Goal: Information Seeking & Learning: Learn about a topic

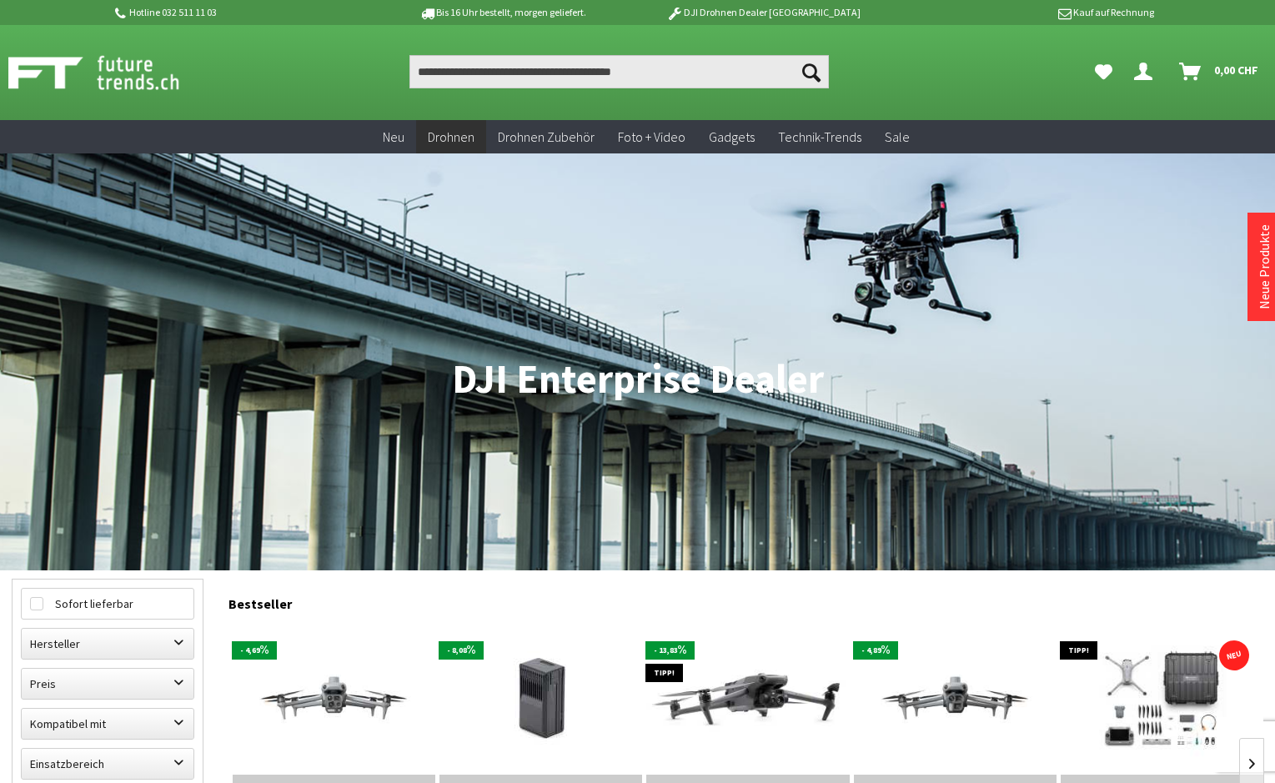
click at [1030, 62] on ul "Suchen Suchen Dein Konto Menü schließen Dein Konto 0" at bounding box center [829, 71] width 892 height 33
click at [179, 13] on p "Hotline 032 511 11 03" at bounding box center [243, 13] width 260 height 20
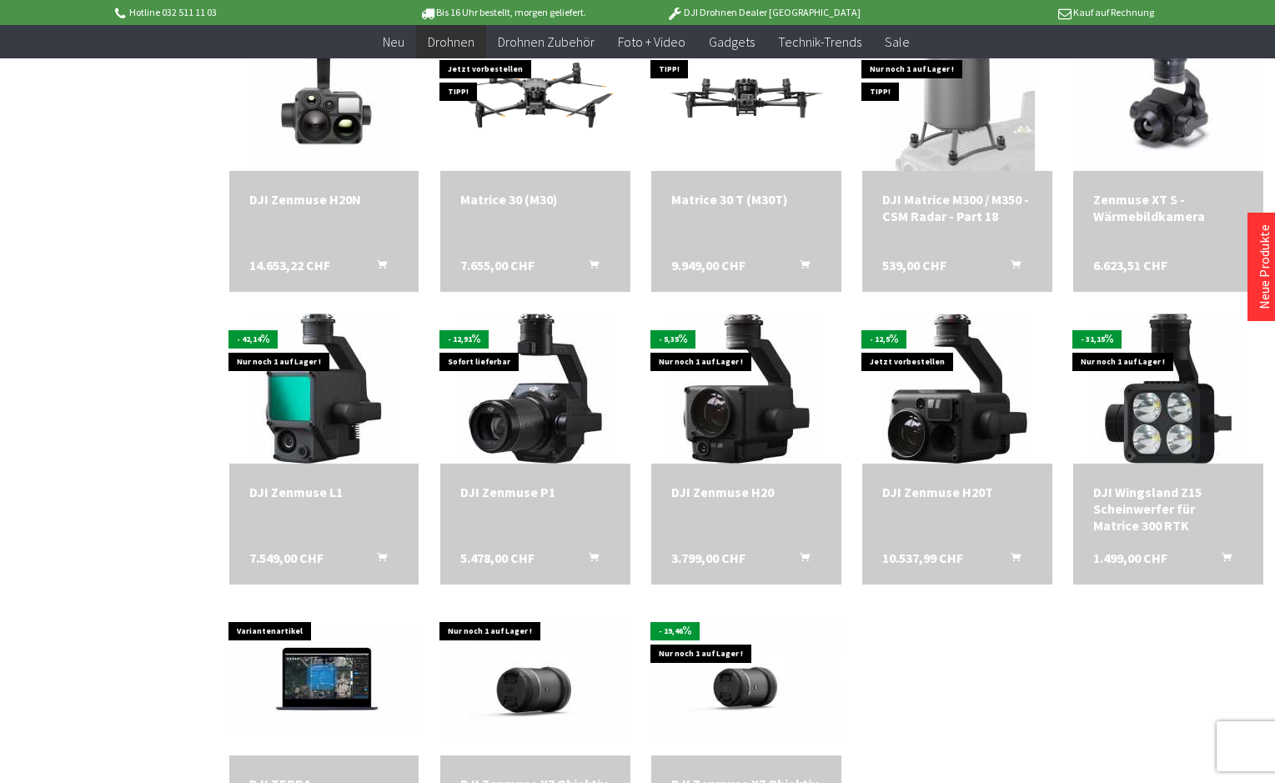
scroll to position [3402, 0]
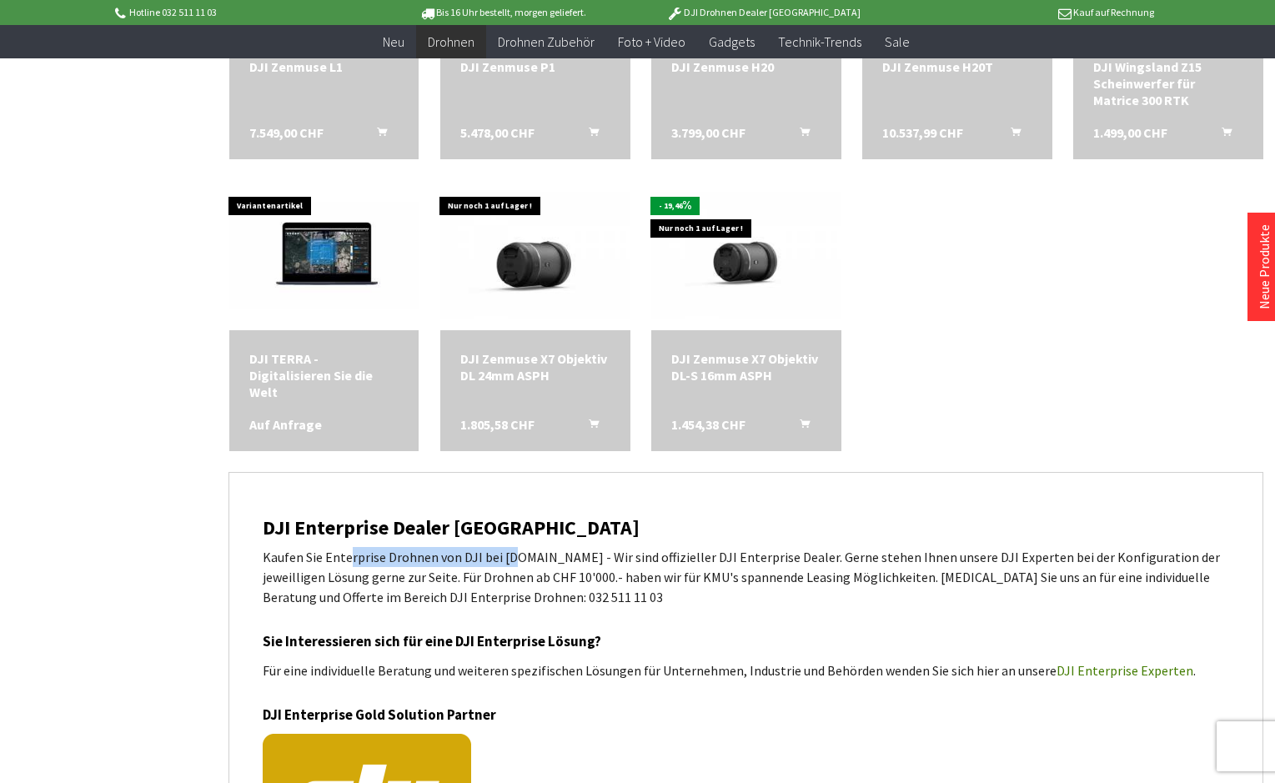
drag, startPoint x: 352, startPoint y: 555, endPoint x: 509, endPoint y: 558, distance: 156.8
click at [509, 558] on p "Kaufen Sie Enterprise Drohnen von DJI bei [DOMAIN_NAME] - Wir sind offizieller …" at bounding box center [746, 577] width 966 height 60
click at [855, 559] on p "Kaufen Sie Enterprise Drohnen von DJI bei [DOMAIN_NAME] - Wir sind offizieller …" at bounding box center [746, 577] width 966 height 60
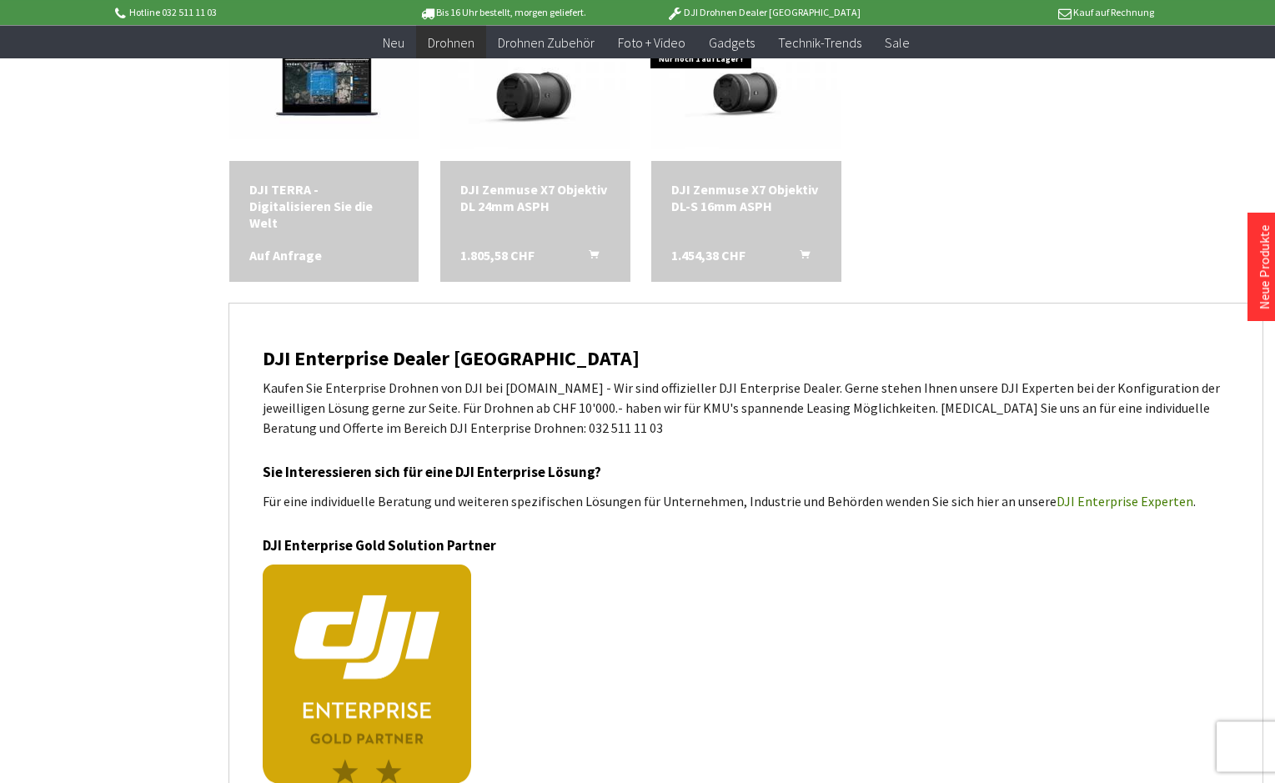
scroll to position [3572, 0]
click at [1036, 419] on p "Kaufen Sie Enterprise Drohnen von DJI bei [DOMAIN_NAME] - Wir sind offizieller …" at bounding box center [746, 407] width 966 height 60
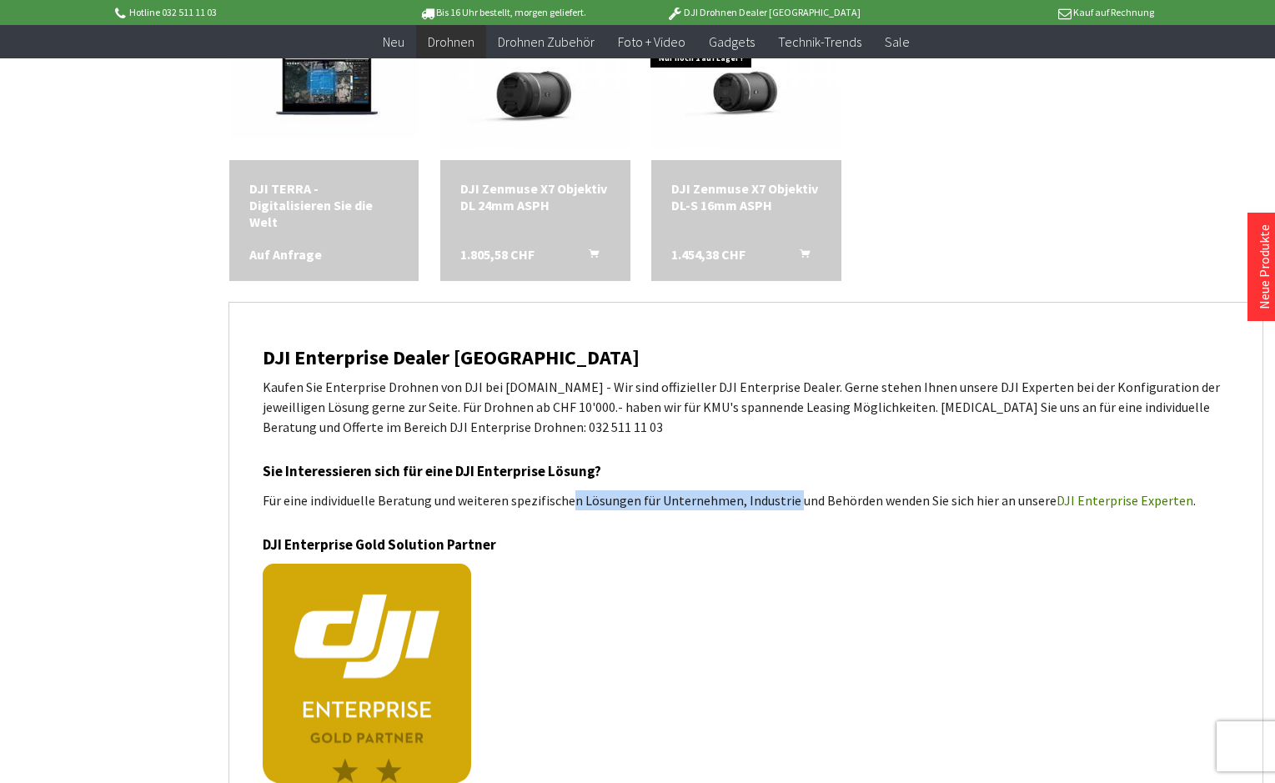
drag, startPoint x: 572, startPoint y: 499, endPoint x: 790, endPoint y: 495, distance: 217.7
click at [790, 495] on p "Für eine individuelle Beratung und weiteren spezifischen Lösungen für Unternehm…" at bounding box center [746, 500] width 966 height 20
click at [943, 503] on p "Für eine individuelle Beratung und weiteren spezifischen Lösungen für Unternehm…" at bounding box center [746, 500] width 966 height 20
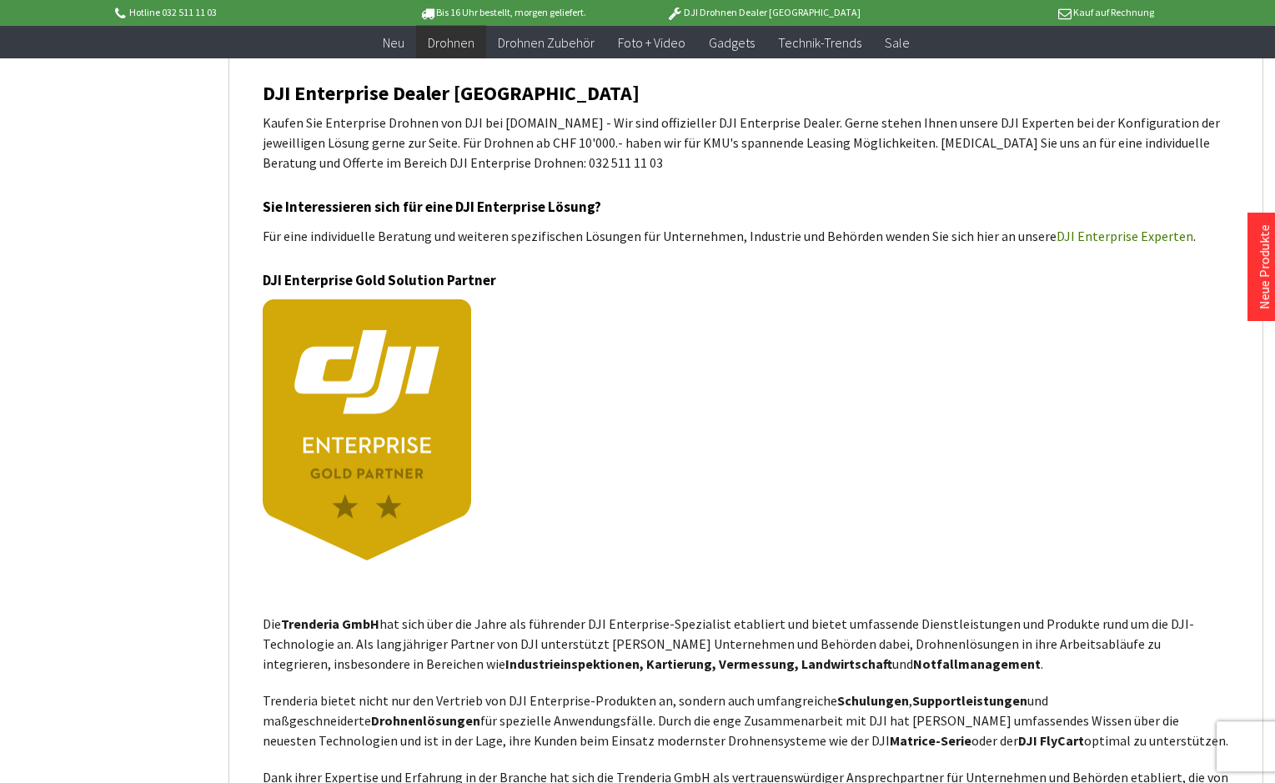
scroll to position [3912, 0]
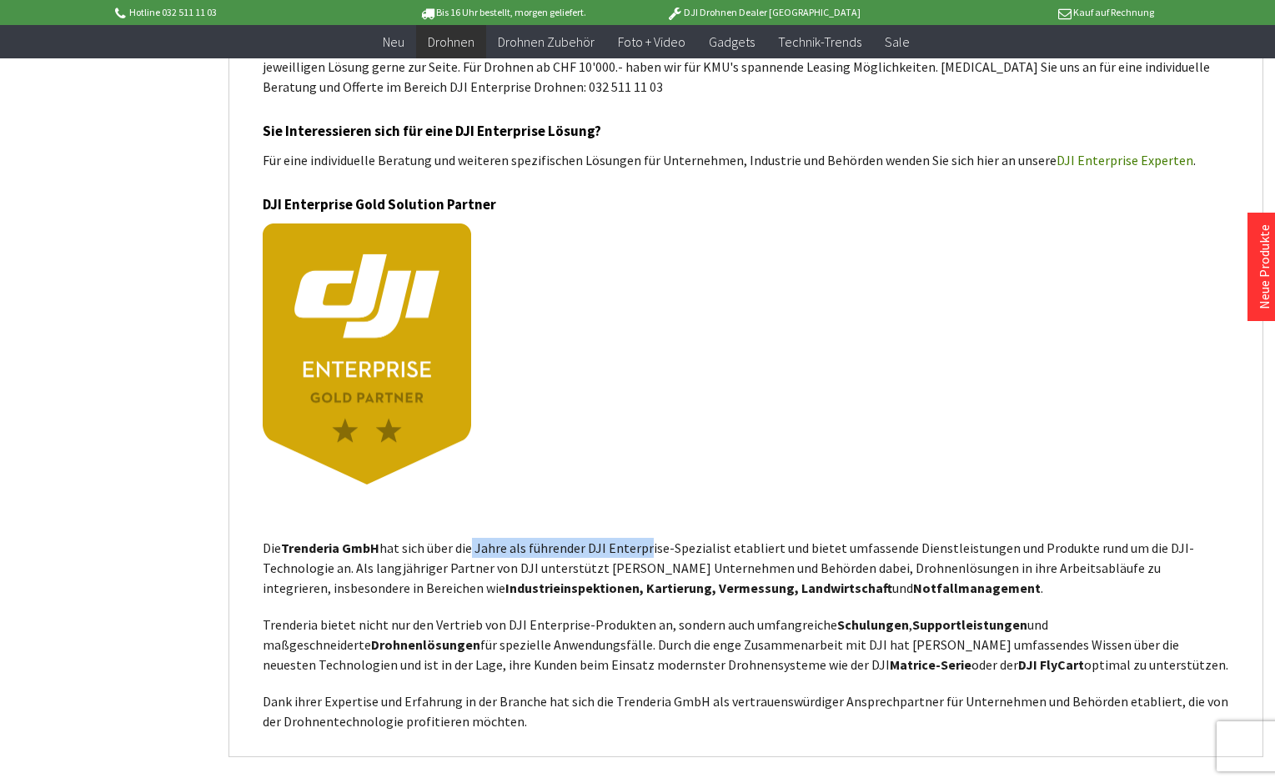
drag, startPoint x: 466, startPoint y: 549, endPoint x: 644, endPoint y: 551, distance: 177.6
click at [644, 551] on p "Die Trenderia GmbH hat sich über die Jahre als führender DJI Enterprise-Spezial…" at bounding box center [746, 568] width 966 height 60
click at [953, 542] on p "Die Trenderia GmbH hat sich über die Jahre als führender DJI Enterprise-Spezial…" at bounding box center [746, 568] width 966 height 60
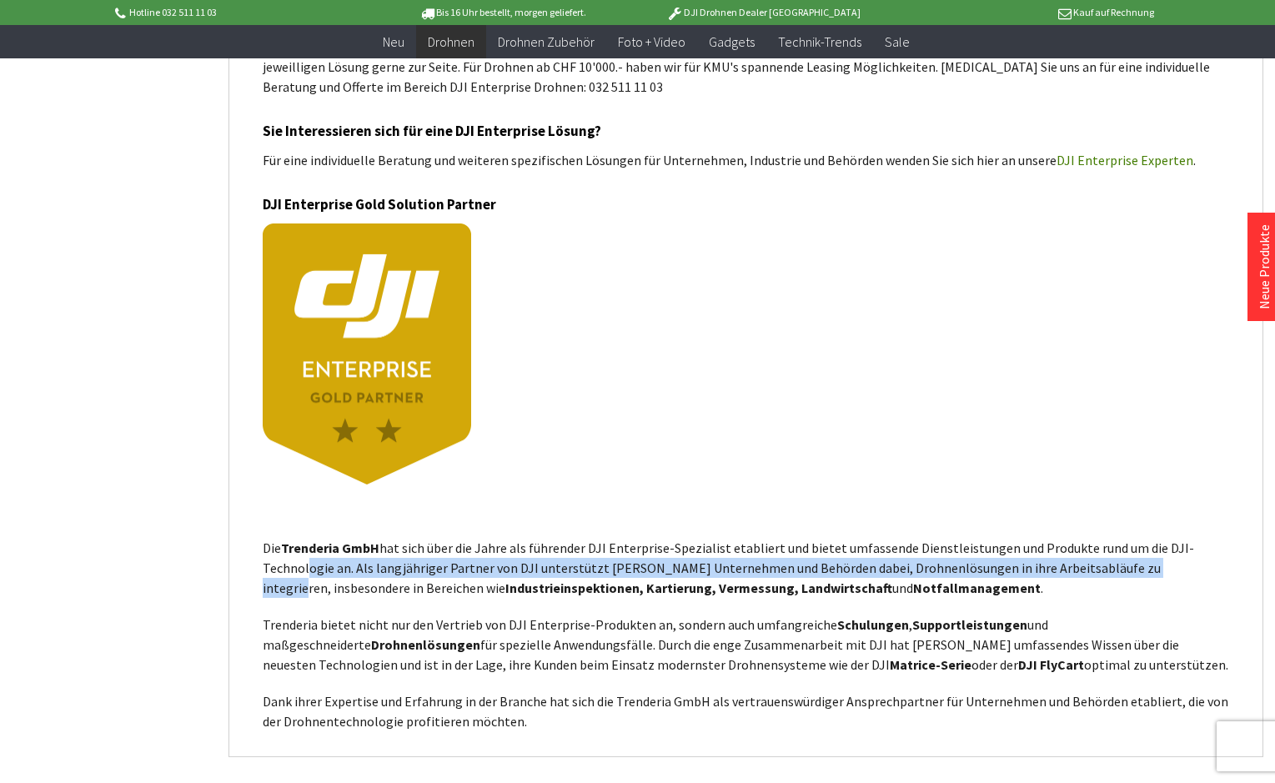
drag, startPoint x: 304, startPoint y: 563, endPoint x: 1119, endPoint y: 575, distance: 815.6
click at [1149, 566] on p "Die Trenderia GmbH hat sich über die Jahre als führender DJI Enterprise-Spezial…" at bounding box center [746, 568] width 966 height 60
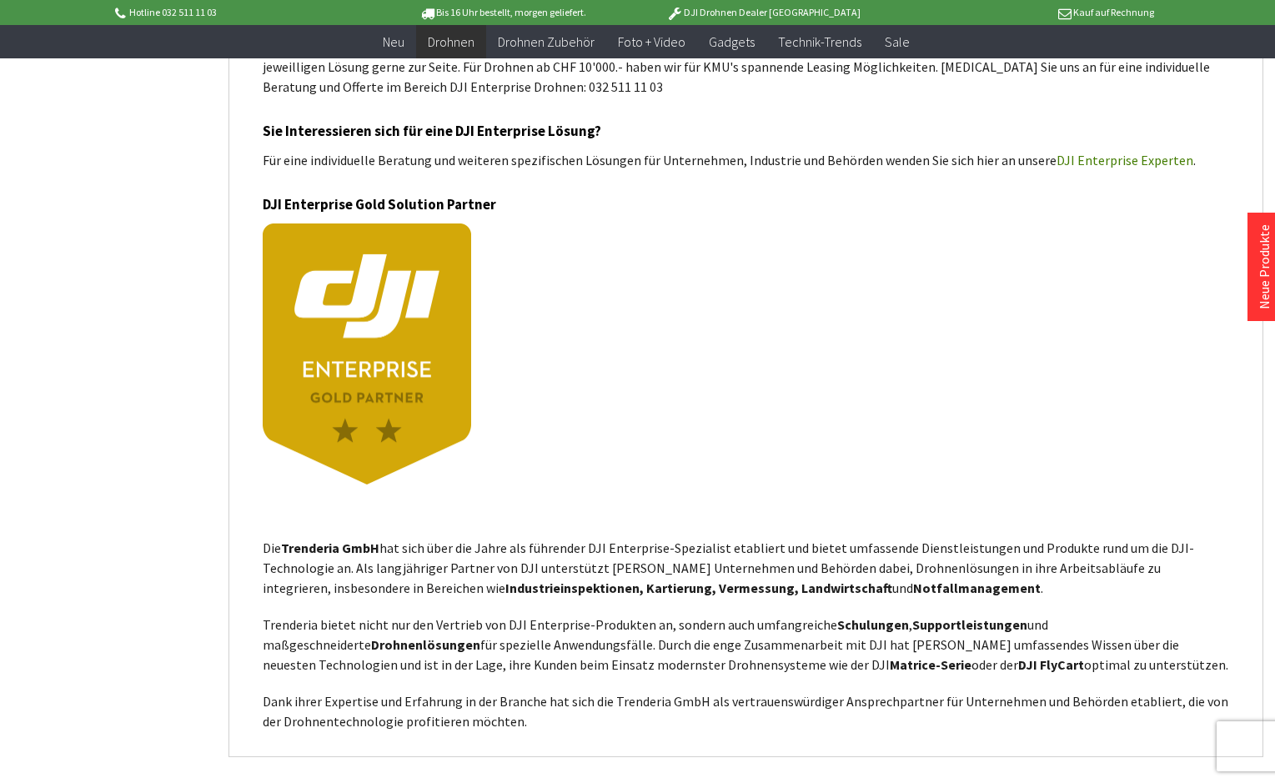
click at [422, 588] on p "Die Trenderia GmbH hat sich über die Jahre als führender DJI Enterprise-Spezial…" at bounding box center [746, 568] width 966 height 60
click at [706, 589] on strong "Industrieinspektionen, Kartierung, Vermessung, Landwirtschaft" at bounding box center [698, 587] width 387 height 17
click at [529, 636] on p "Trenderia bietet nicht nur den Vertrieb von DJI Enterprise-Produkten an, sonder…" at bounding box center [746, 645] width 966 height 60
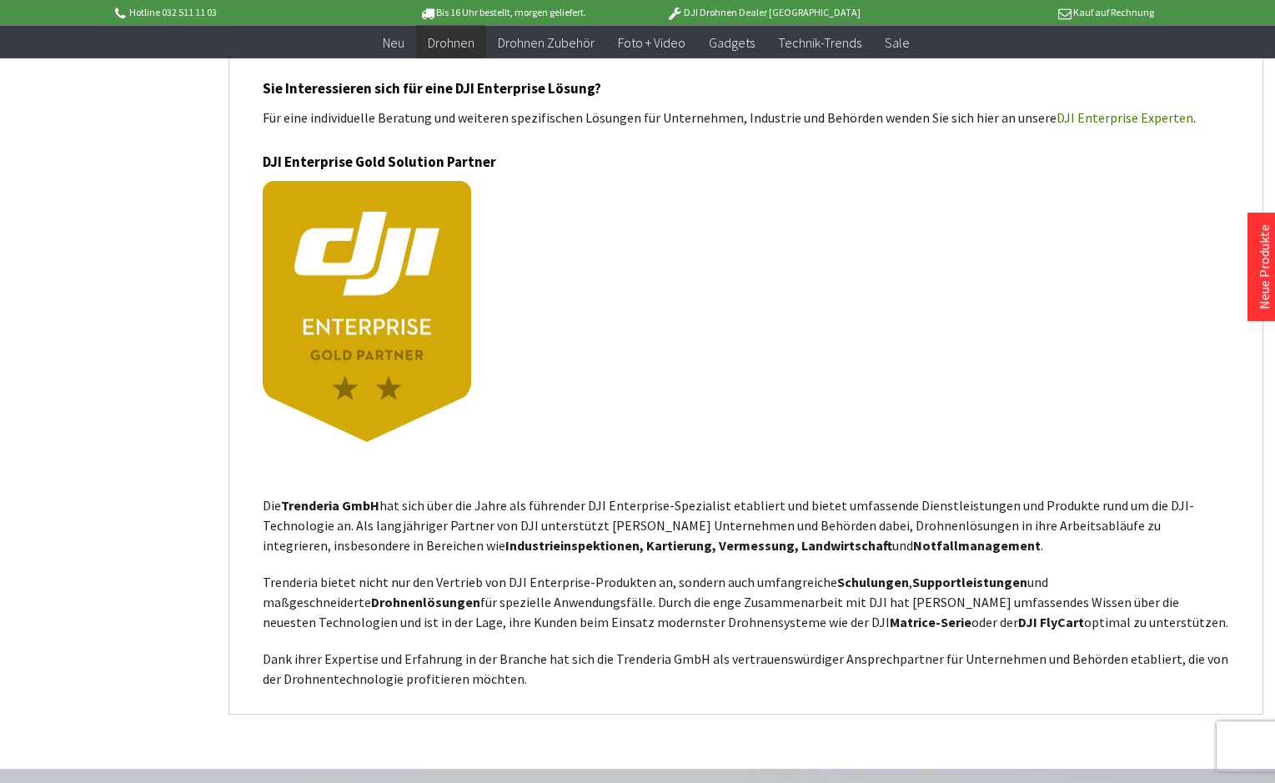
scroll to position [3997, 0]
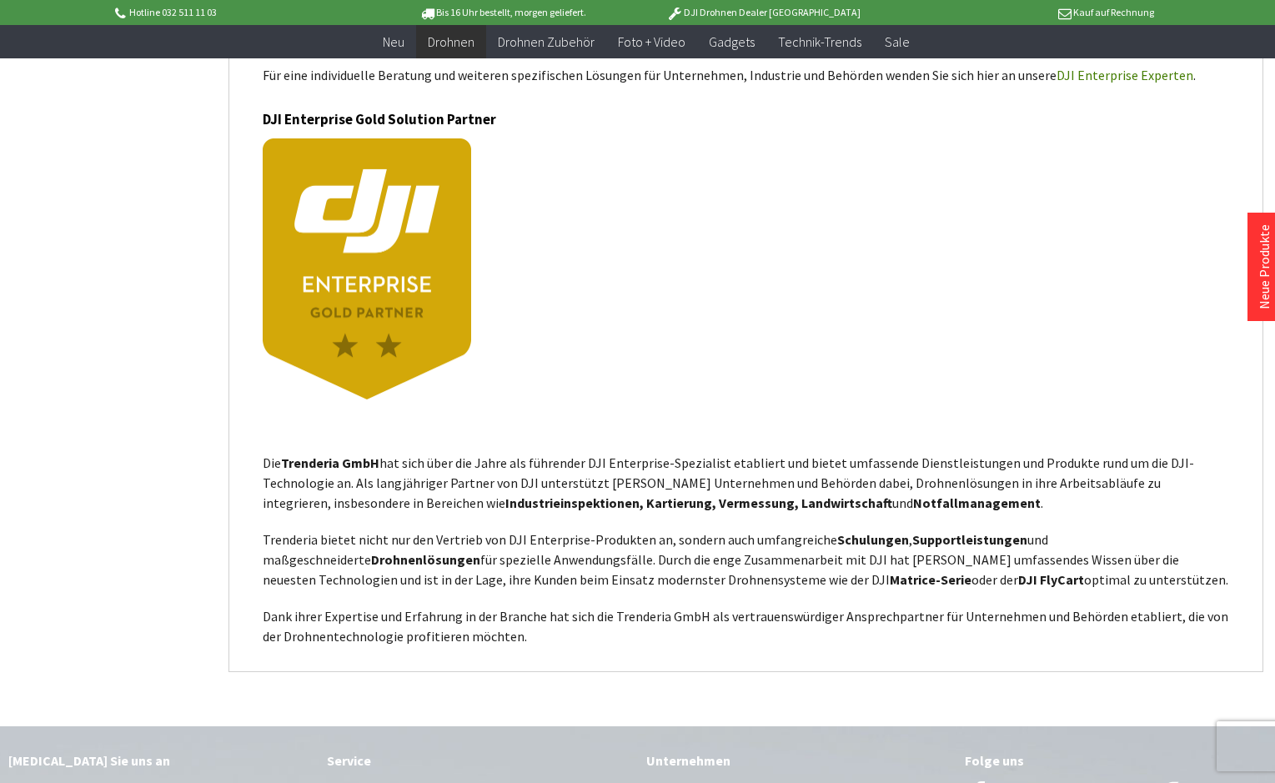
click at [900, 622] on p "Dank ihrer Expertise und Erfahrung in der Branche hat sich die Trenderia GmbH a…" at bounding box center [746, 626] width 966 height 40
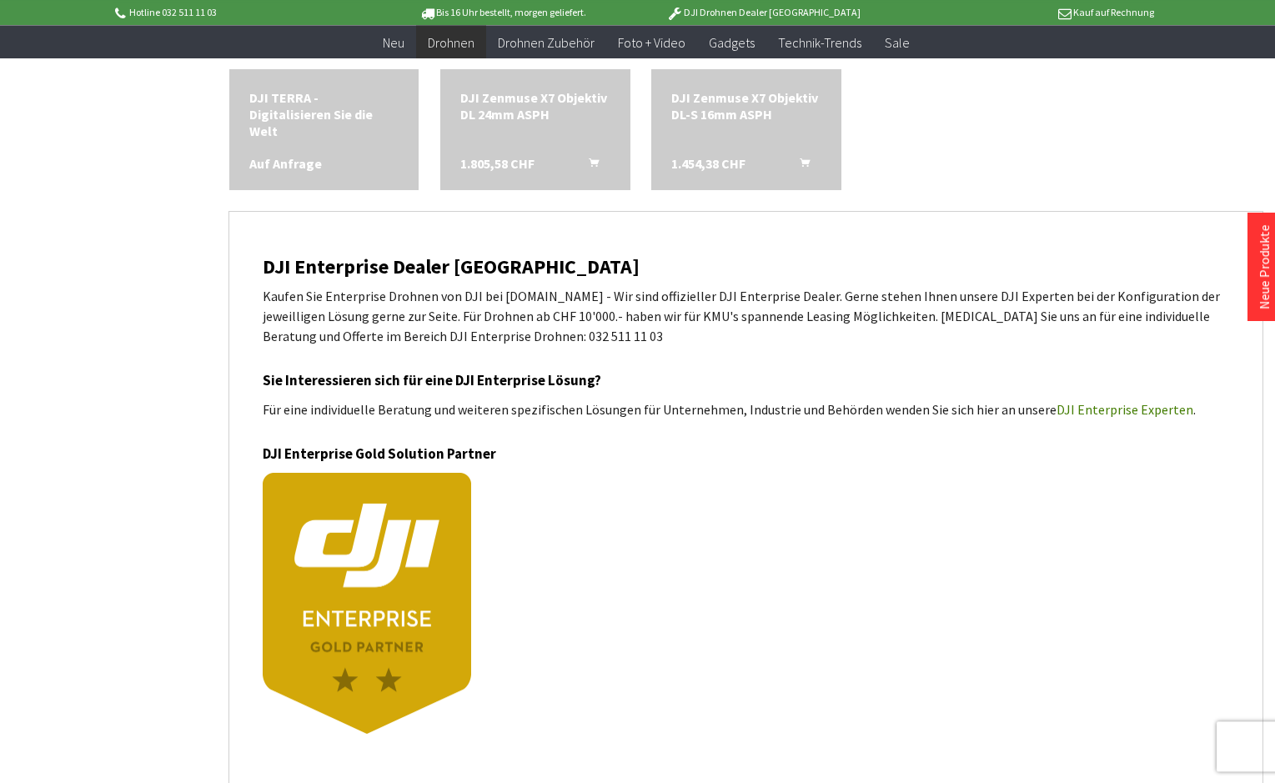
scroll to position [3572, 0]
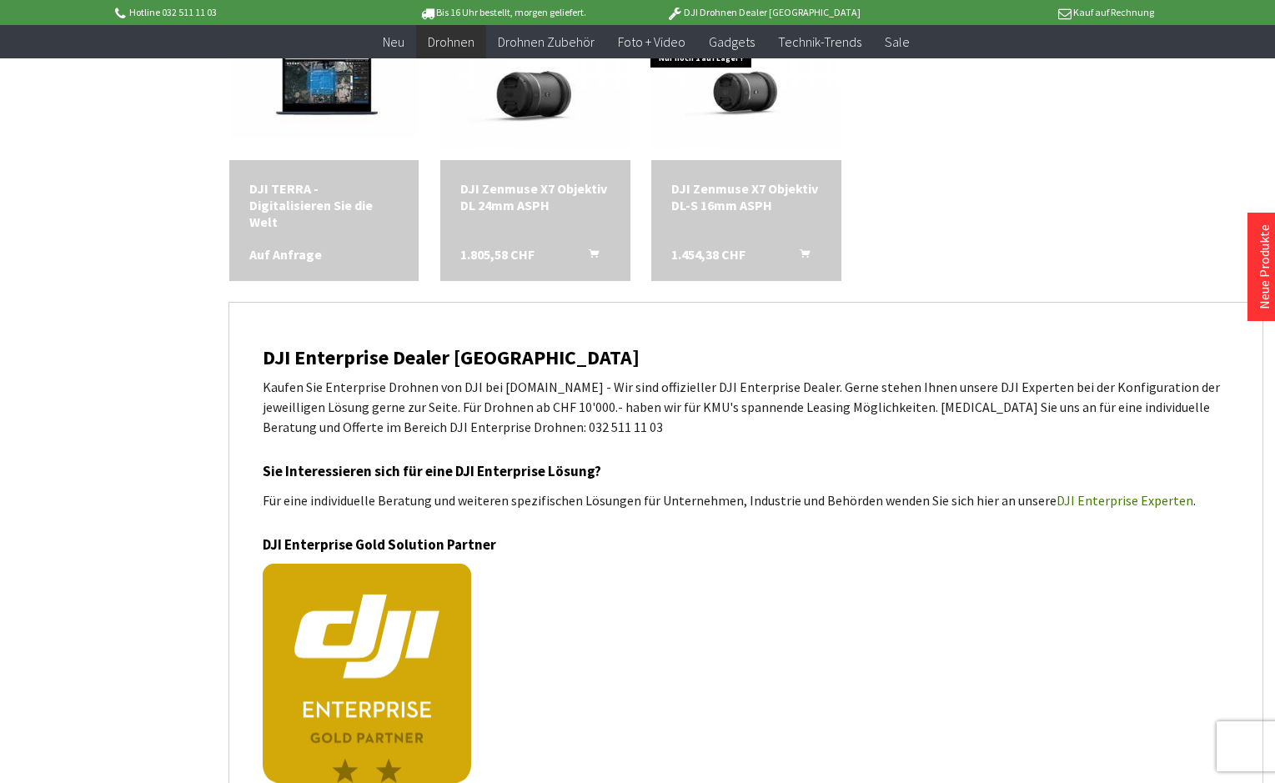
click at [1064, 452] on div "DJI Enterprise Dealer [GEOGRAPHIC_DATA] Kaufen Sie Enterprise Drohnen von DJI b…" at bounding box center [746, 709] width 966 height 725
drag, startPoint x: 592, startPoint y: 422, endPoint x: 501, endPoint y: 426, distance: 91.0
click at [501, 426] on p "Kaufen Sie Enterprise Drohnen von DJI bei [DOMAIN_NAME] - Wir sind offizieller …" at bounding box center [746, 407] width 966 height 60
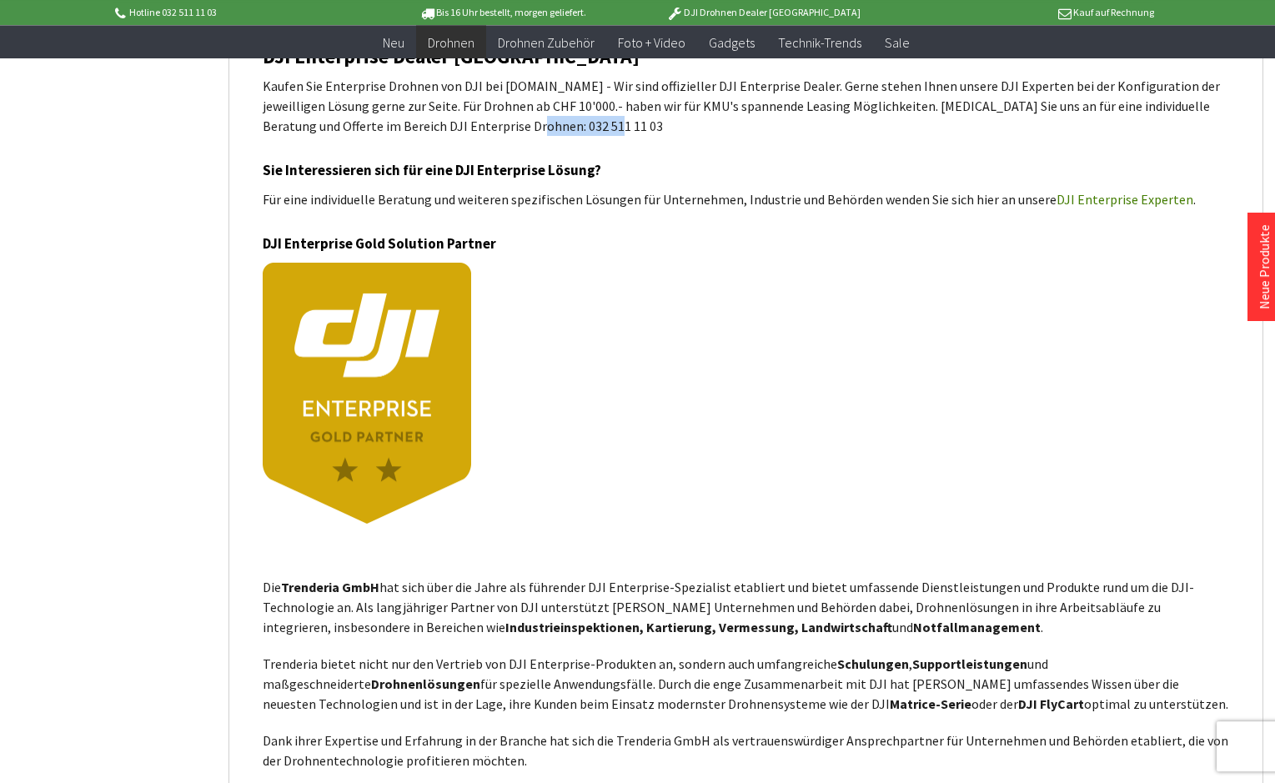
scroll to position [3912, 0]
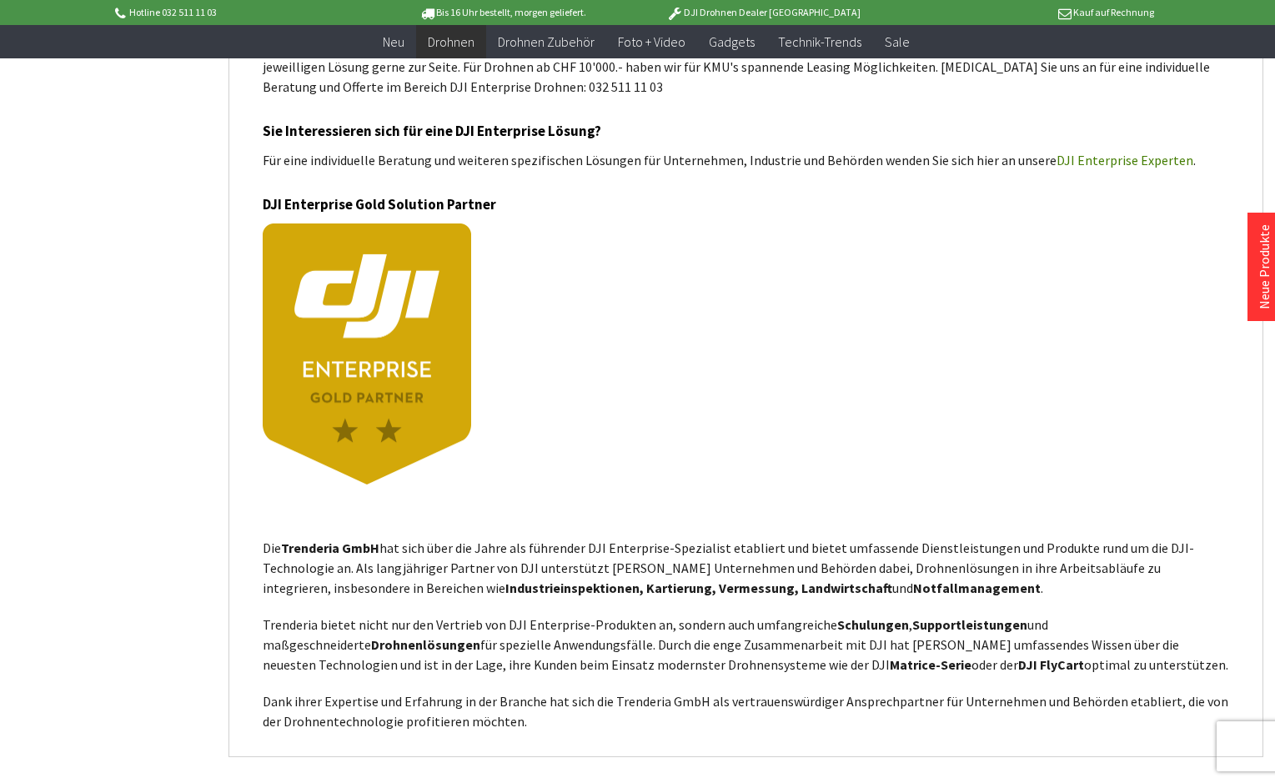
click at [524, 550] on p "Die Trenderia GmbH hat sich über die Jahre als führender DJI Enterprise-Spezial…" at bounding box center [746, 568] width 966 height 60
drag, startPoint x: 562, startPoint y: 587, endPoint x: 648, endPoint y: 582, distance: 86.0
click at [648, 582] on strong "Industrieinspektionen, Kartierung, Vermessung, Landwirtschaft" at bounding box center [698, 587] width 387 height 17
click at [483, 639] on p "Trenderia bietet nicht nur den Vertrieb von DJI Enterprise-Produkten an, sonder…" at bounding box center [746, 645] width 966 height 60
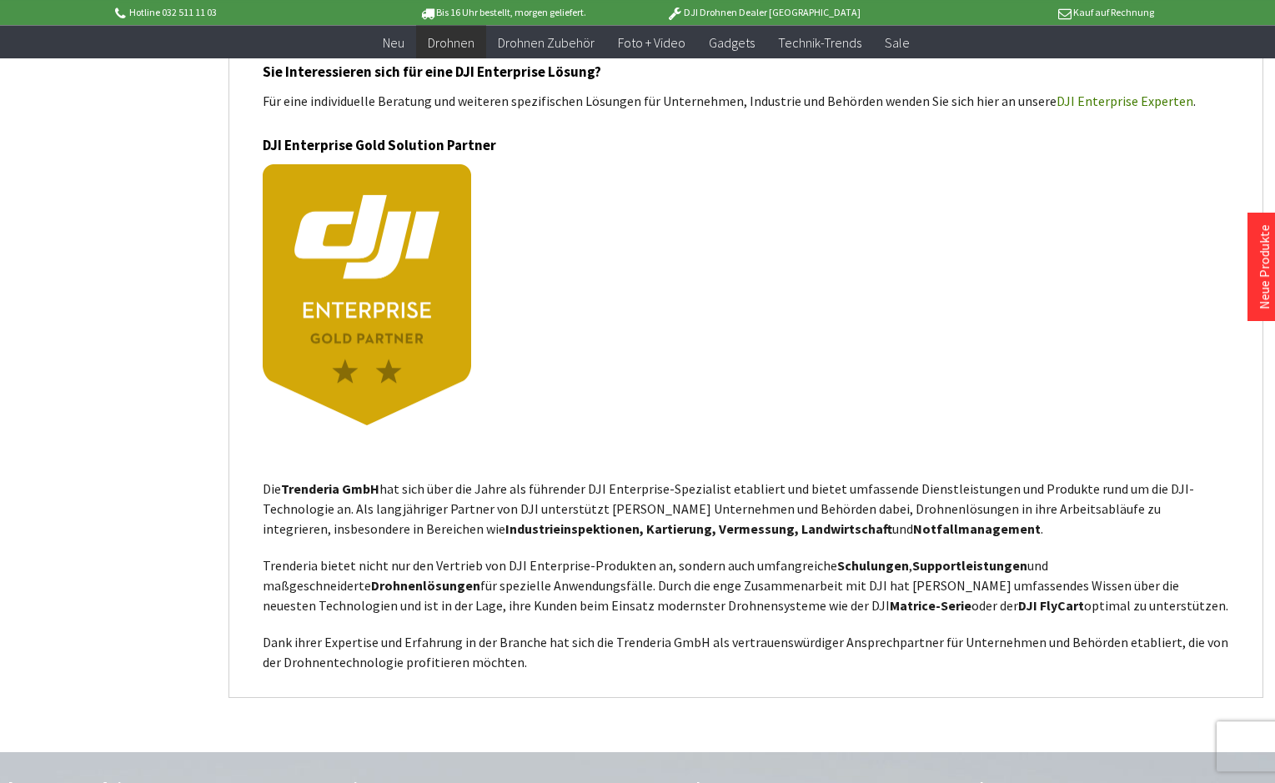
scroll to position [4082, 0]
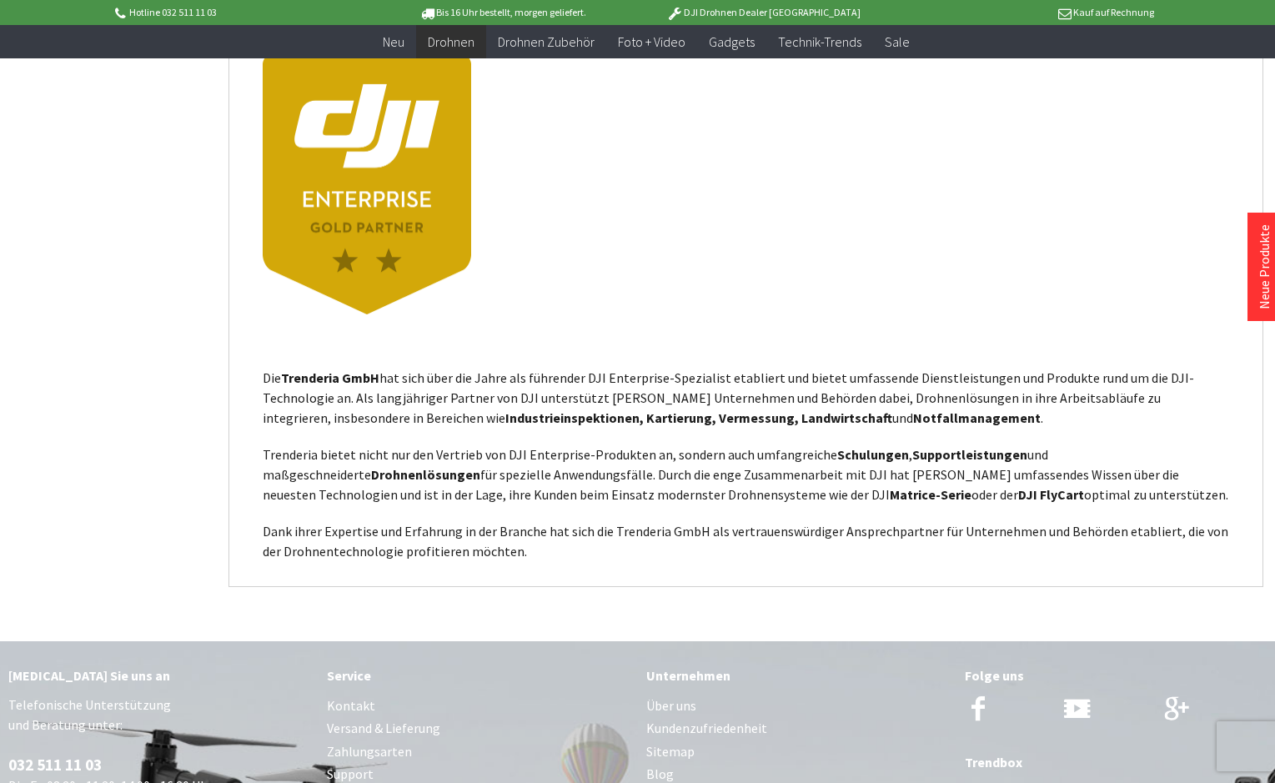
click at [1018, 497] on strong "DJI FlyCart" at bounding box center [1051, 494] width 66 height 17
click at [585, 532] on p "Dank ihrer Expertise und Erfahrung in der Branche hat sich die Trenderia GmbH a…" at bounding box center [746, 541] width 966 height 40
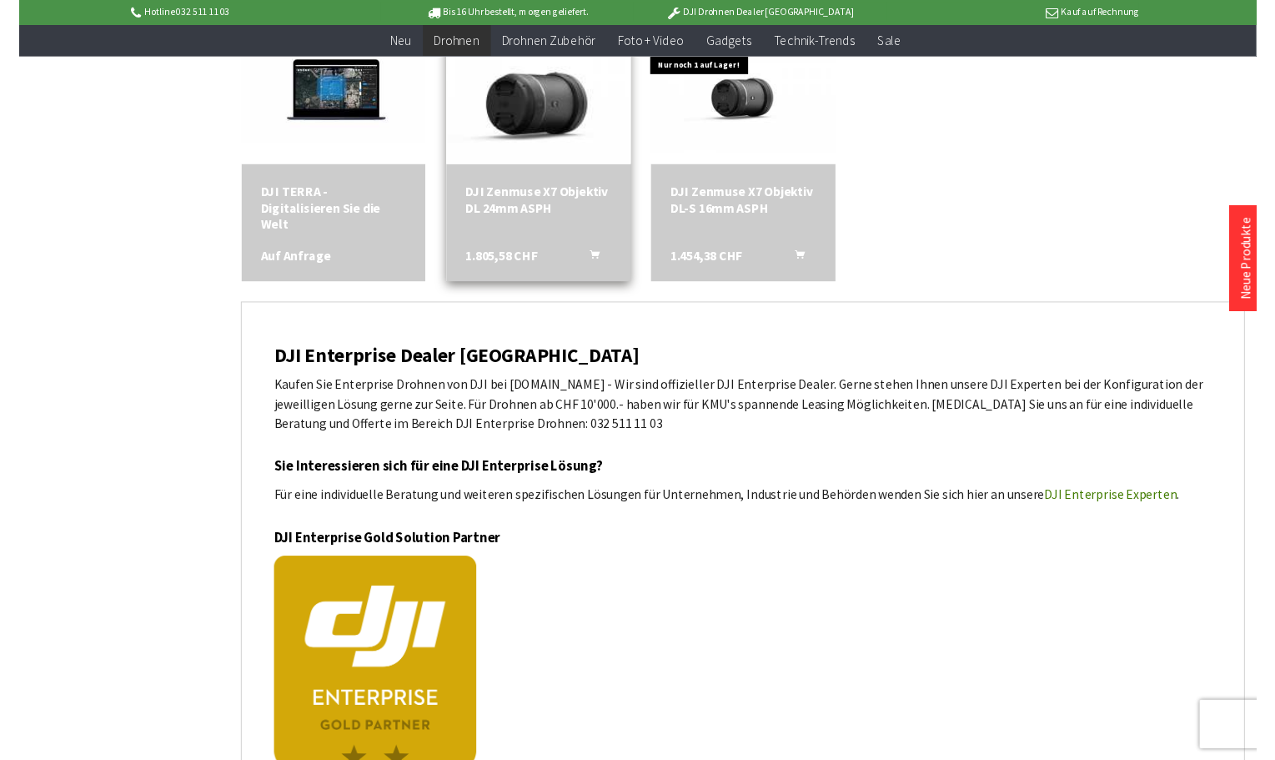
scroll to position [3487, 0]
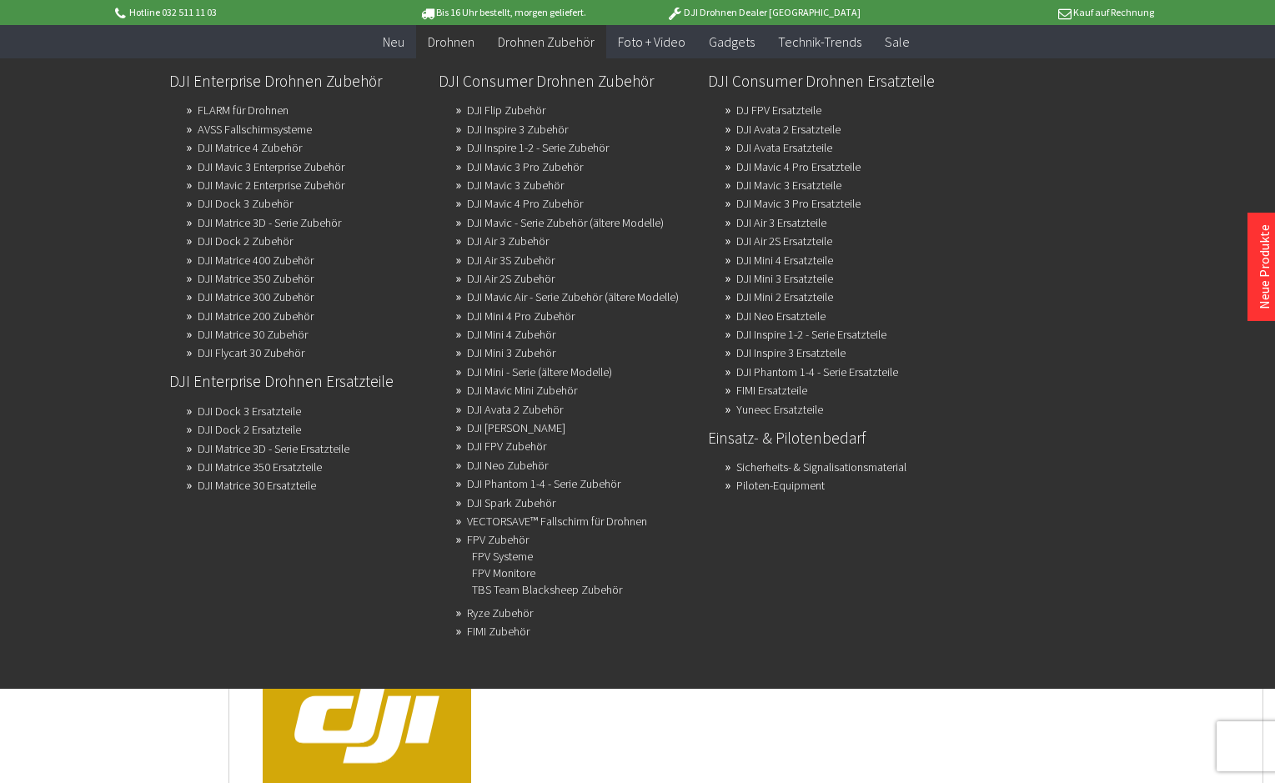
click at [903, 626] on ul "DJI Enterprise Drohnen Zubehör FLARM für Drohnen AVSS Fallschirmsysteme DJI Mat…" at bounding box center [701, 351] width 1081 height 587
